Goal: Task Accomplishment & Management: Complete application form

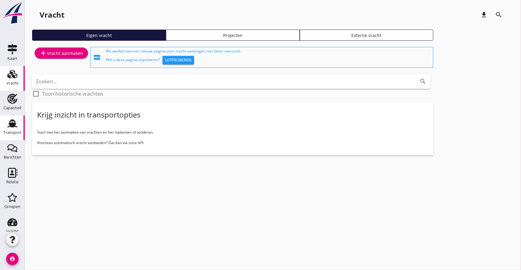
click at [14, 126] on div "Transport" at bounding box center [12, 124] width 15 height 10
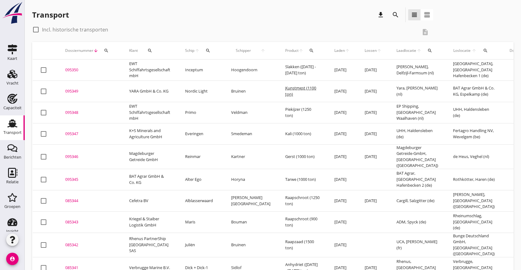
click at [11, 124] on use at bounding box center [12, 124] width 10 height 8
click at [12, 78] on use at bounding box center [12, 74] width 10 height 9
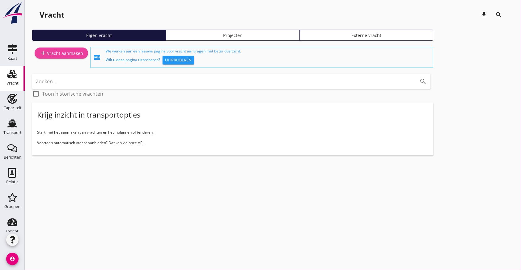
click at [58, 54] on div "add Vracht aanmaken" at bounding box center [62, 52] width 44 height 7
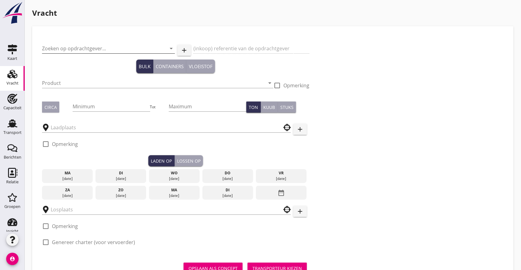
drag, startPoint x: 64, startPoint y: 50, endPoint x: 67, endPoint y: 49, distance: 3.3
click at [65, 49] on input "Zoeken op opdrachtgever..." at bounding box center [100, 49] width 116 height 10
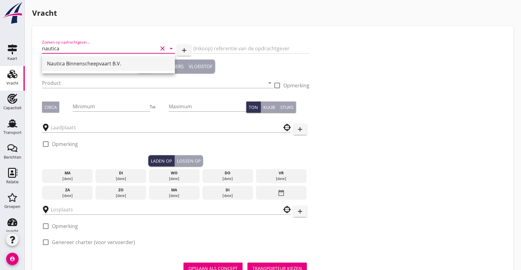
click at [63, 69] on div "Nautica Binnenscheepvaart B.V." at bounding box center [108, 63] width 123 height 15
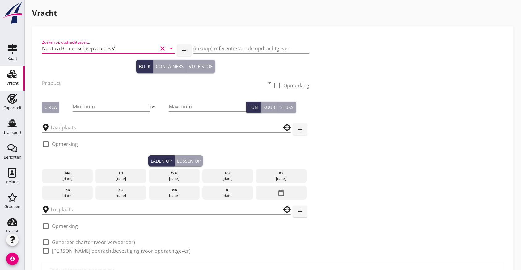
type input "Nautica Binnenscheepvaart B.V."
click at [51, 80] on input "Product" at bounding box center [153, 83] width 223 height 10
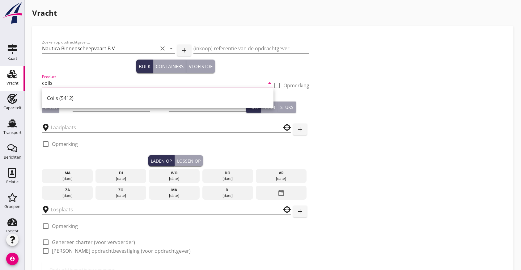
type input "coils"
click at [54, 85] on input "coils" at bounding box center [153, 83] width 223 height 10
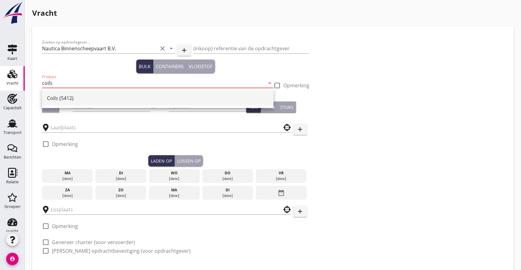
click at [66, 94] on div "Coils (5412)" at bounding box center [158, 98] width 222 height 15
type input "Coils (5412)"
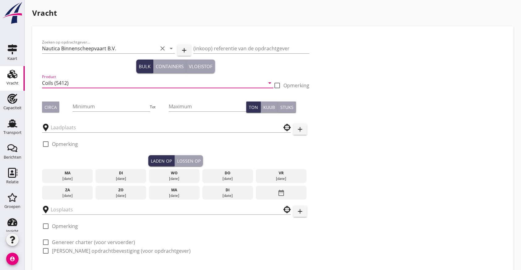
click at [55, 105] on div "Circa" at bounding box center [51, 107] width 12 height 6
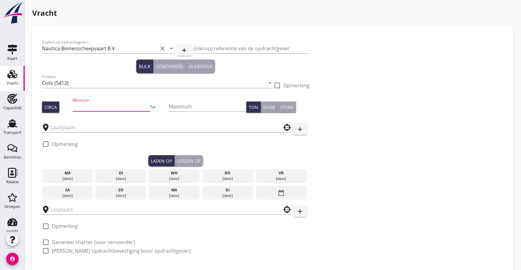
click at [88, 104] on input "Minimum" at bounding box center [112, 107] width 78 height 10
type input "2000"
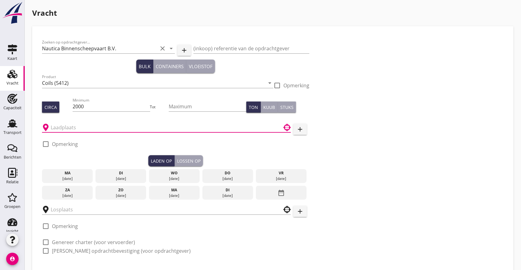
click at [58, 127] on input "text" at bounding box center [162, 128] width 223 height 10
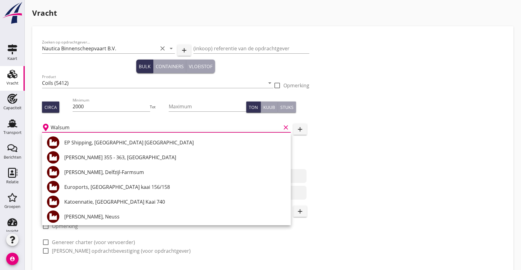
type input "Walsum"
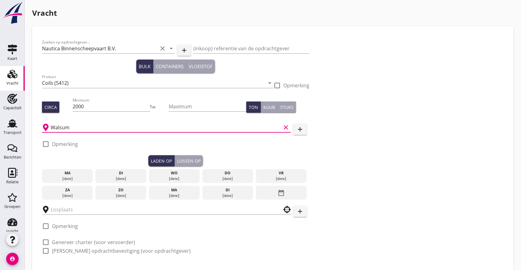
click at [75, 126] on input "Walsum" at bounding box center [166, 128] width 230 height 10
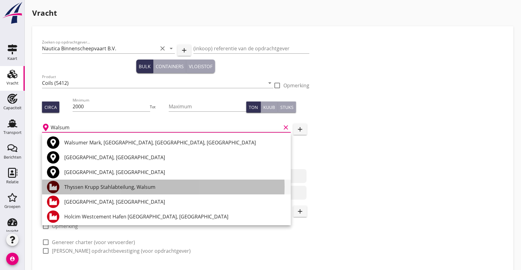
click at [116, 188] on div "Thyssen Krupp Stahlabteilung, Walsum" at bounding box center [175, 187] width 222 height 7
type input "Thyssen Krupp Stahlabteilung, Walsum"
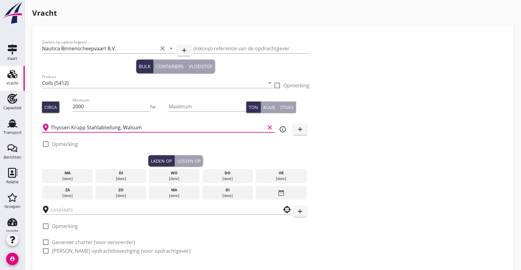
click at [64, 145] on label "Opmerking" at bounding box center [65, 144] width 26 height 6
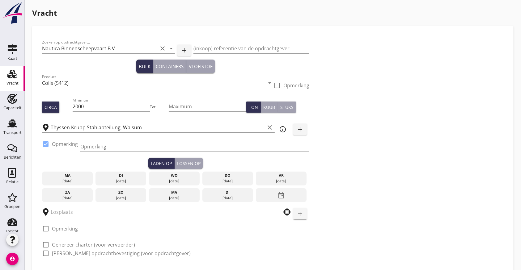
click at [64, 145] on label "Opmerking" at bounding box center [65, 144] width 26 height 6
checkbox input "false"
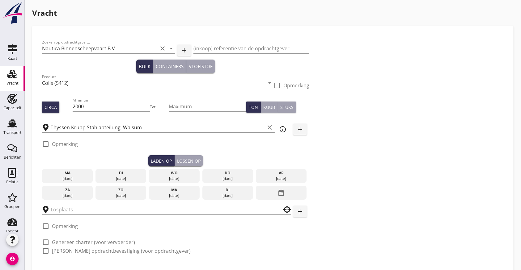
click at [72, 196] on div "[DATE]" at bounding box center [68, 196] width 48 height 6
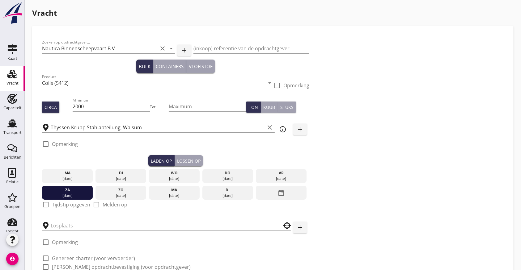
click at [60, 206] on label "Tijdstip opgeven" at bounding box center [71, 205] width 38 height 6
checkbox input "true"
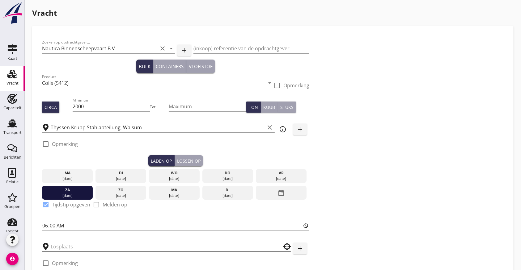
click at [58, 249] on input "text" at bounding box center [162, 247] width 223 height 10
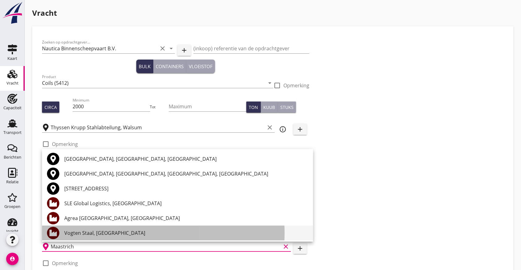
click at [87, 231] on div "Vogten Staal, [GEOGRAPHIC_DATA]" at bounding box center [186, 233] width 244 height 7
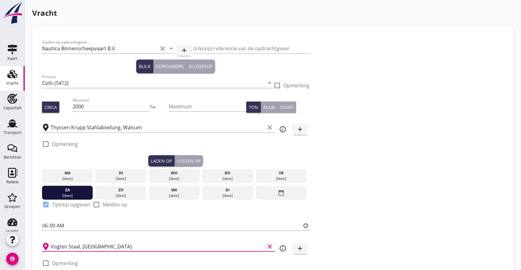
type input "Vogten Staal, [GEOGRAPHIC_DATA]"
click at [190, 151] on div "check_box_outline_blank Opmerking" at bounding box center [175, 146] width 267 height 19
click at [190, 156] on button "Lossen op" at bounding box center [189, 160] width 28 height 11
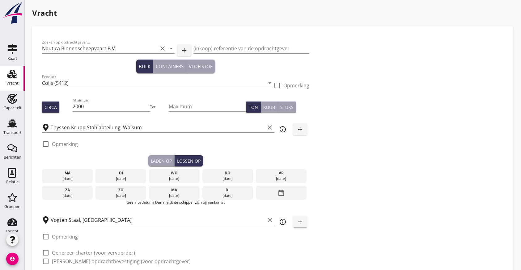
click at [232, 193] on div "[DATE]" at bounding box center [228, 196] width 48 height 6
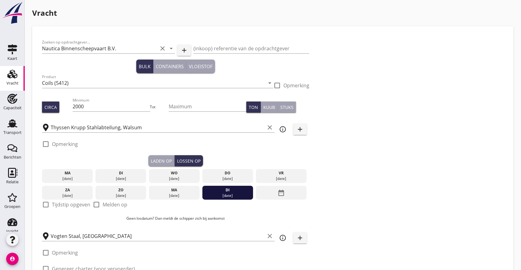
click at [53, 205] on label "Tijdstip opgeven" at bounding box center [71, 205] width 38 height 6
checkbox input "true"
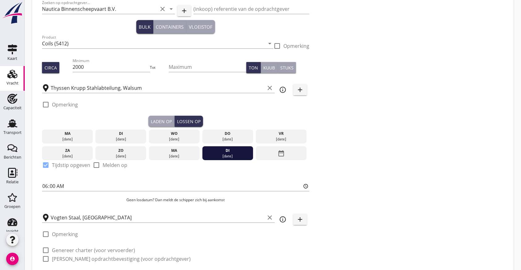
scroll to position [82, 0]
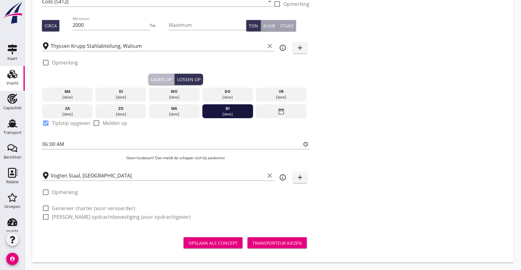
click at [160, 79] on div "Laden op" at bounding box center [161, 79] width 21 height 6
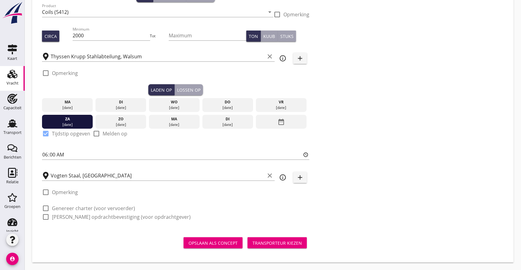
click at [193, 84] on button "Lossen op" at bounding box center [189, 89] width 28 height 11
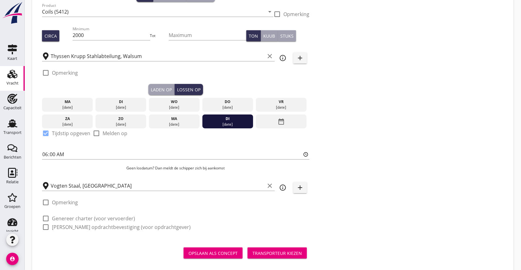
click at [72, 219] on label "Genereer charter (voor vervoerder)" at bounding box center [93, 219] width 83 height 6
checkbox input "true"
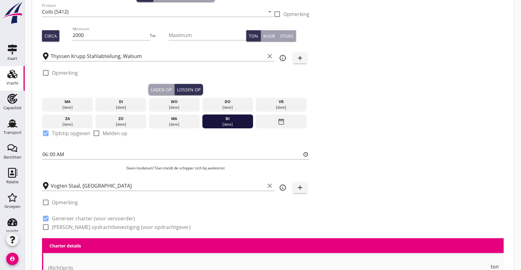
click at [70, 228] on label "[PERSON_NAME] opdrachtbevestiging (voor opdrachtgever)" at bounding box center [121, 227] width 139 height 6
checkbox input "true"
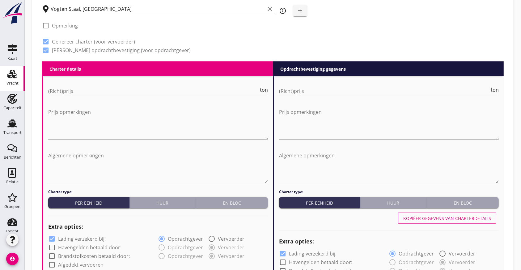
scroll to position [277, 0]
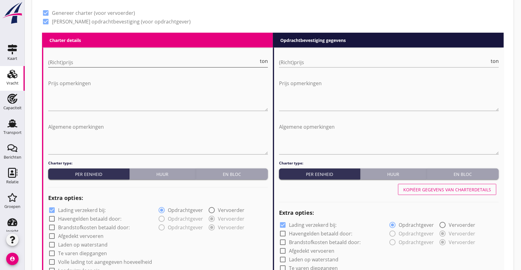
click at [74, 59] on input "(Richt)prijs" at bounding box center [153, 62] width 211 height 10
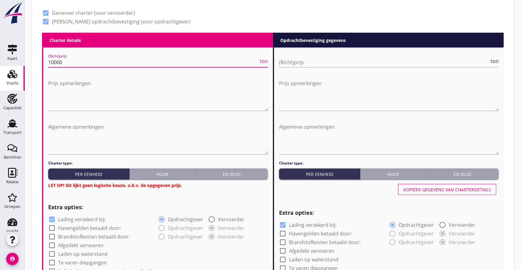
type input "10000"
click at [215, 174] on div "En bloc" at bounding box center [231, 174] width 67 height 6
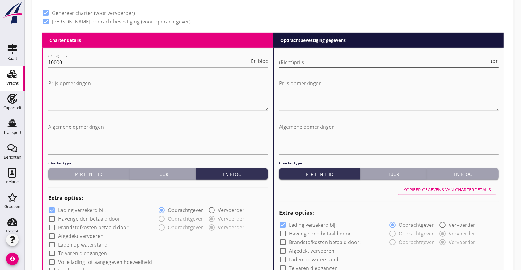
click at [333, 66] on input "(Richt)prijs" at bounding box center [384, 62] width 211 height 10
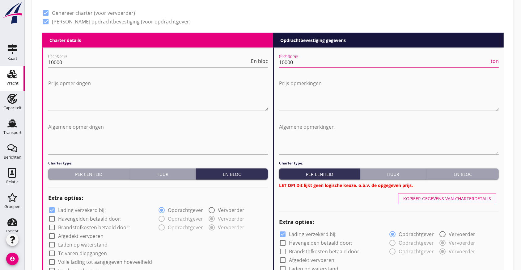
type input "10000"
click at [447, 174] on div "En bloc" at bounding box center [462, 174] width 67 height 6
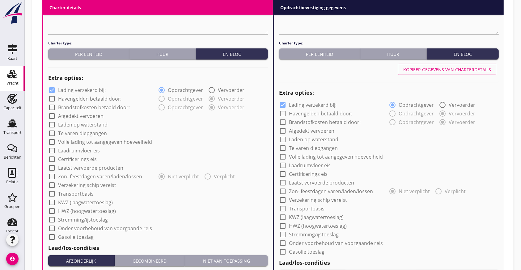
scroll to position [401, 0]
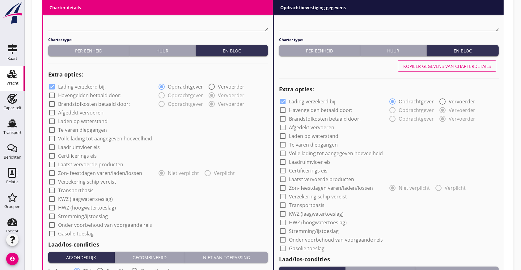
click at [69, 180] on label "Verzekering schip vereist" at bounding box center [87, 182] width 58 height 6
checkbox input "true"
click at [76, 139] on label "Volle lading tot aangegeven hoeveelheid" at bounding box center [105, 139] width 94 height 6
checkbox input "true"
click at [72, 113] on label "Afgedekt vervoeren" at bounding box center [80, 113] width 45 height 6
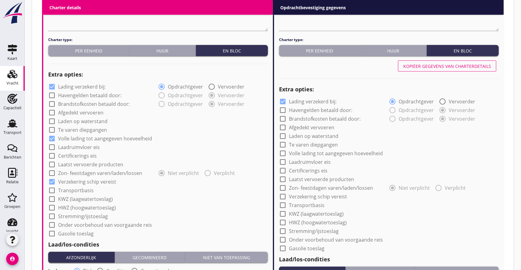
checkbox input "true"
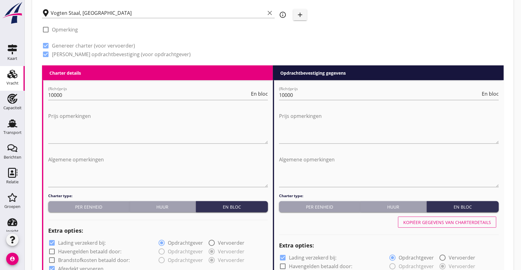
scroll to position [236, 0]
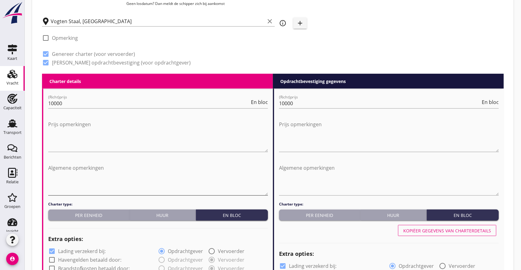
click at [60, 186] on textarea "Algemene opmerkingen" at bounding box center [158, 179] width 220 height 32
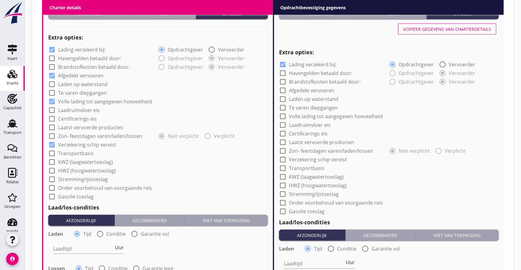
scroll to position [566, 0]
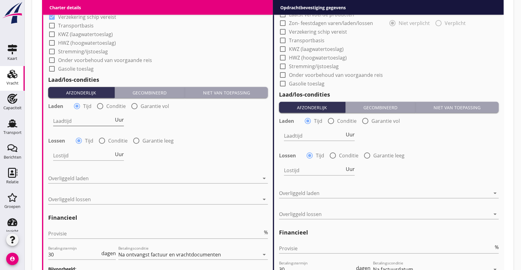
type textarea "Partijgrootte 1930 t"
click at [78, 123] on input "Laadtijd" at bounding box center [83, 121] width 61 height 10
type input "36"
type input "24"
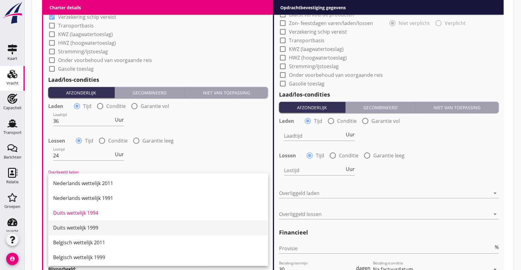
click at [95, 229] on div "Duits wettelijk 1999" at bounding box center [158, 227] width 210 height 7
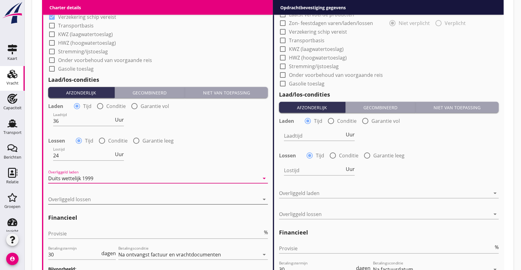
click at [101, 196] on div at bounding box center [153, 200] width 211 height 10
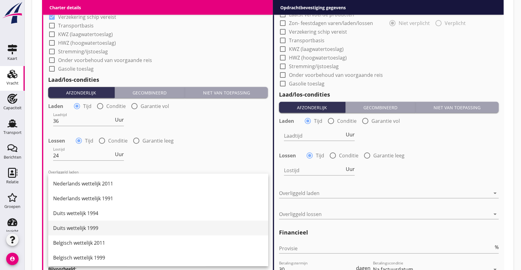
click at [83, 228] on div "Duits wettelijk 1999" at bounding box center [158, 228] width 210 height 7
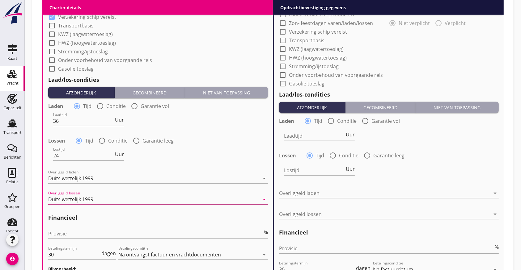
click at [99, 201] on div "Duits wettelijk 1999" at bounding box center [153, 200] width 211 height 10
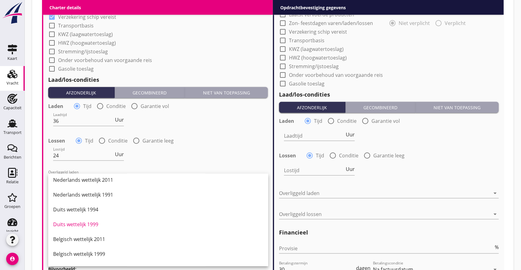
scroll to position [0, 0]
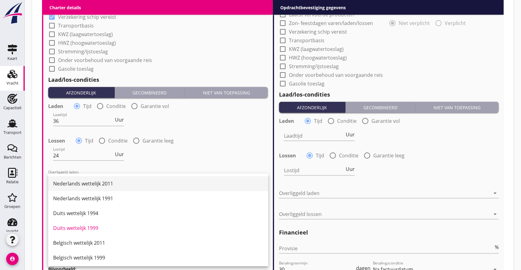
click at [181, 184] on div "Nederlands wettelijk 2011" at bounding box center [158, 183] width 210 height 7
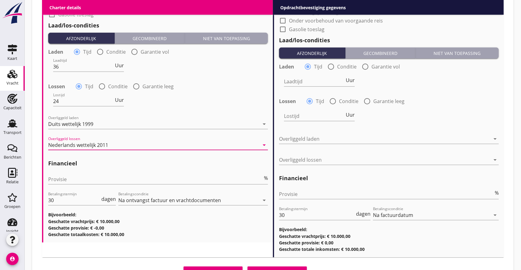
scroll to position [648, 0]
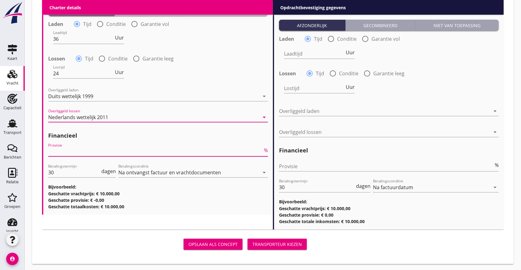
click at [127, 148] on input "Provisie" at bounding box center [155, 152] width 215 height 10
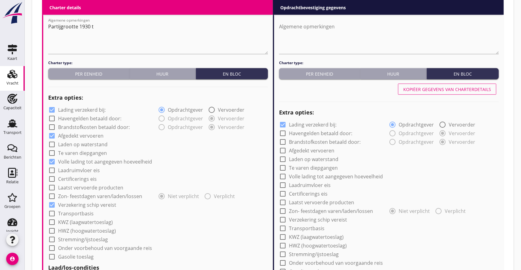
scroll to position [360, 0]
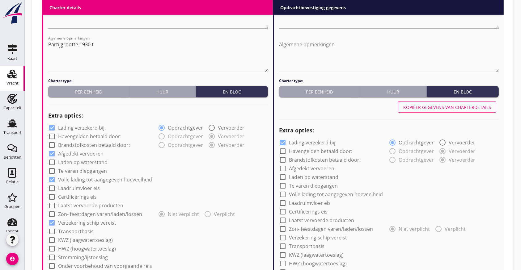
type input "5"
click at [482, 108] on div "Kopiëer gegevens van charterdetails" at bounding box center [447, 107] width 88 height 6
checkbox input "true"
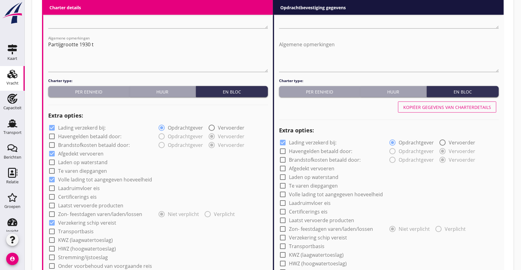
type input "36"
type input "24"
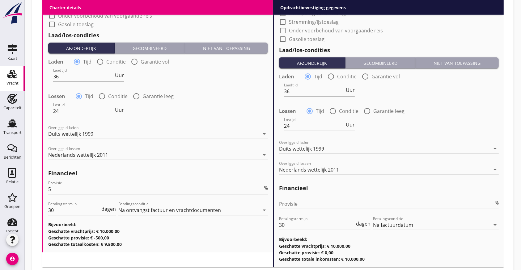
scroll to position [650, 0]
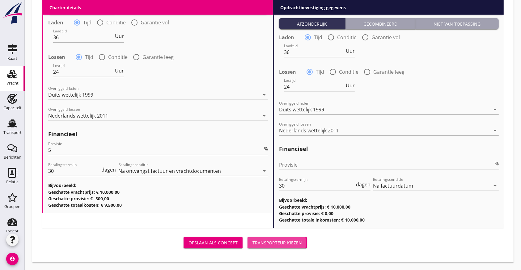
click at [285, 242] on div "Transporteur kiezen" at bounding box center [277, 243] width 49 height 6
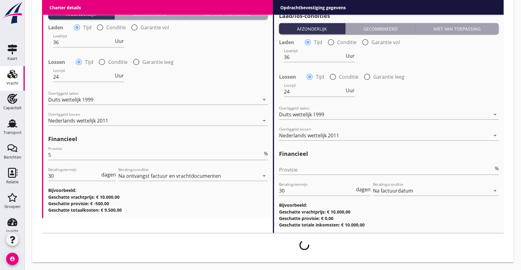
scroll to position [645, 0]
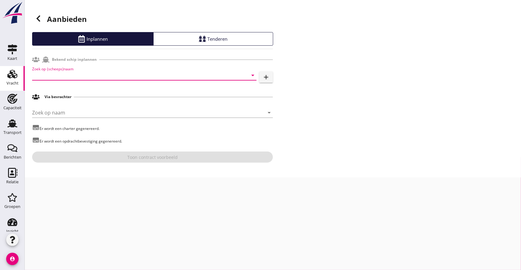
click at [111, 75] on input "Zoek op (scheeps)naam" at bounding box center [135, 75] width 207 height 10
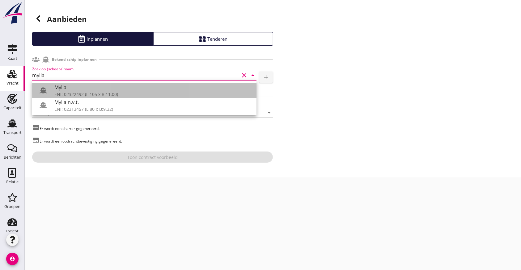
click at [112, 90] on div "Mylla" at bounding box center [152, 87] width 197 height 7
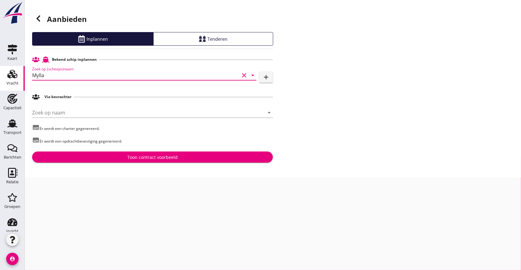
type input "Mylla"
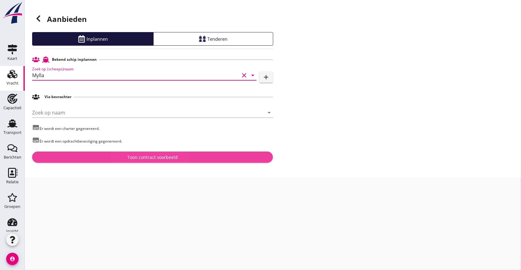
click at [142, 155] on div "Toon contract voorbeeld" at bounding box center [152, 157] width 50 height 6
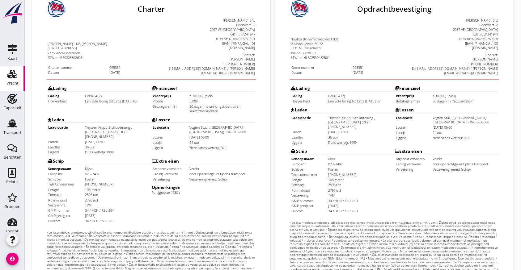
scroll to position [165, 0]
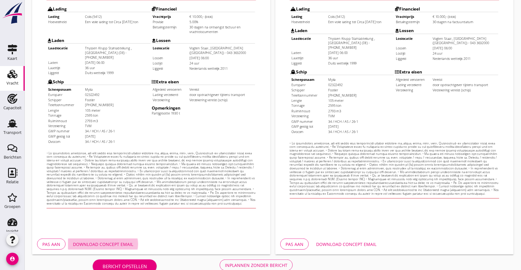
click at [89, 245] on div "Download concept email" at bounding box center [103, 244] width 60 height 6
click at [245, 266] on div "Inplannen zonder bericht" at bounding box center [256, 265] width 62 height 6
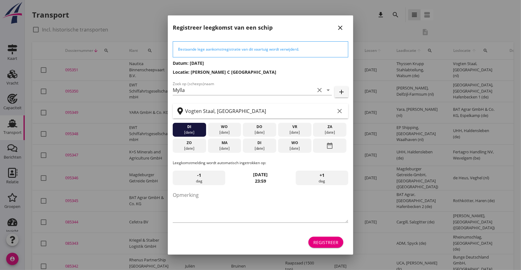
click at [326, 241] on div "Registreer" at bounding box center [325, 243] width 25 height 6
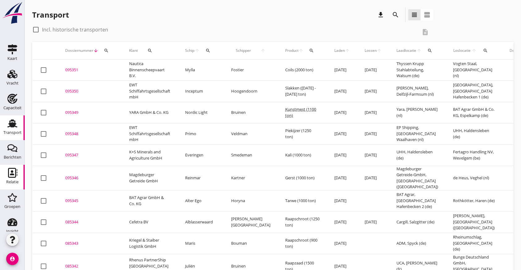
click at [10, 175] on use at bounding box center [12, 173] width 9 height 10
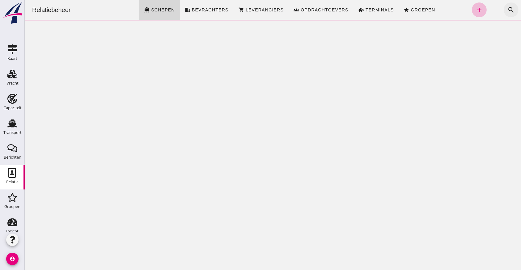
click at [507, 7] on icon "search" at bounding box center [510, 9] width 7 height 7
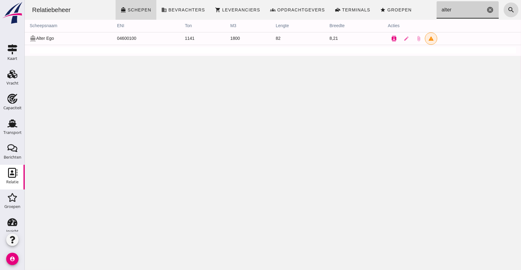
type input "alter"
click at [391, 38] on icon "contacts" at bounding box center [394, 39] width 6 height 6
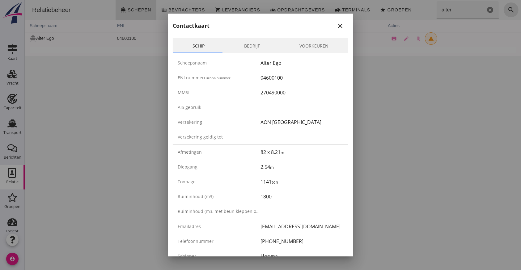
click at [264, 43] on link "Bedrijf" at bounding box center [251, 45] width 55 height 15
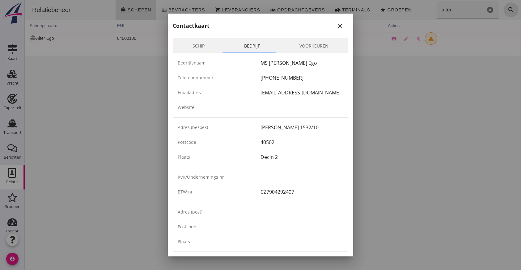
click at [200, 40] on link "Schip" at bounding box center [199, 45] width 52 height 15
